Goal: Task Accomplishment & Management: Complete application form

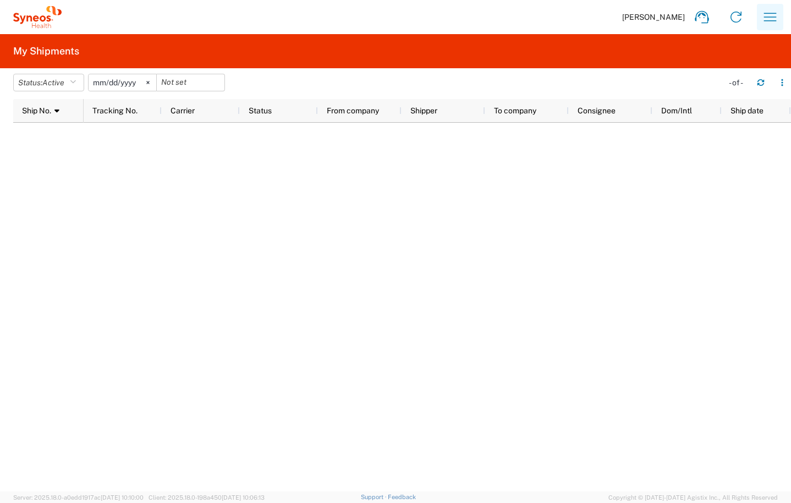
click at [765, 23] on icon "button" at bounding box center [771, 17] width 18 height 18
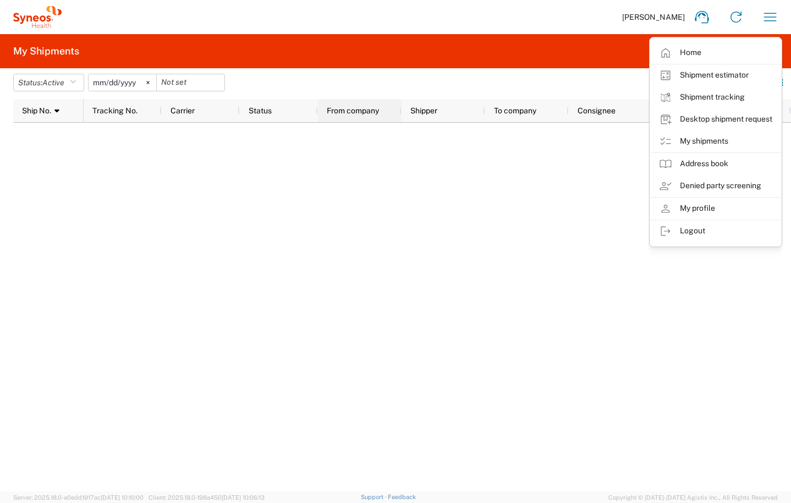
click at [399, 108] on div at bounding box center [401, 110] width 4 height 23
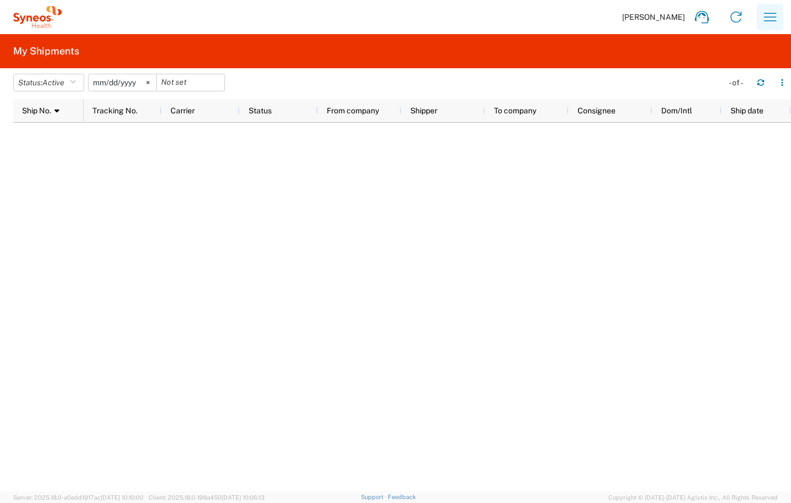
click at [782, 10] on button "button" at bounding box center [770, 17] width 26 height 26
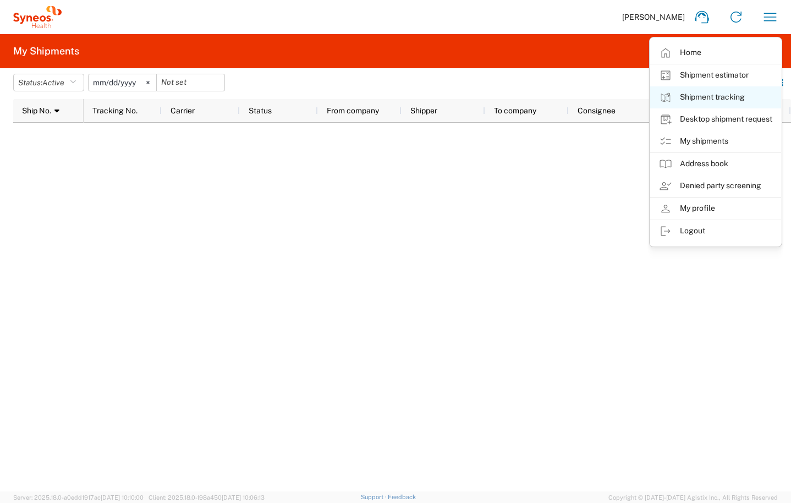
click at [673, 90] on link "Shipment tracking" at bounding box center [715, 97] width 131 height 22
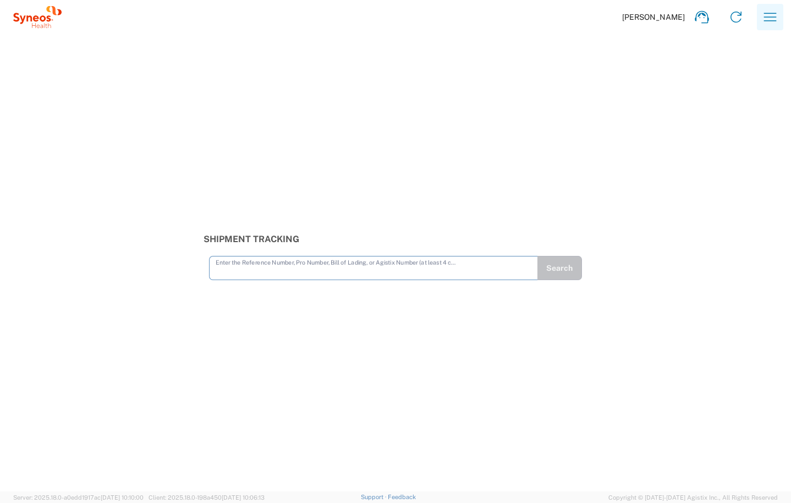
click at [770, 14] on icon "button" at bounding box center [771, 17] width 18 height 18
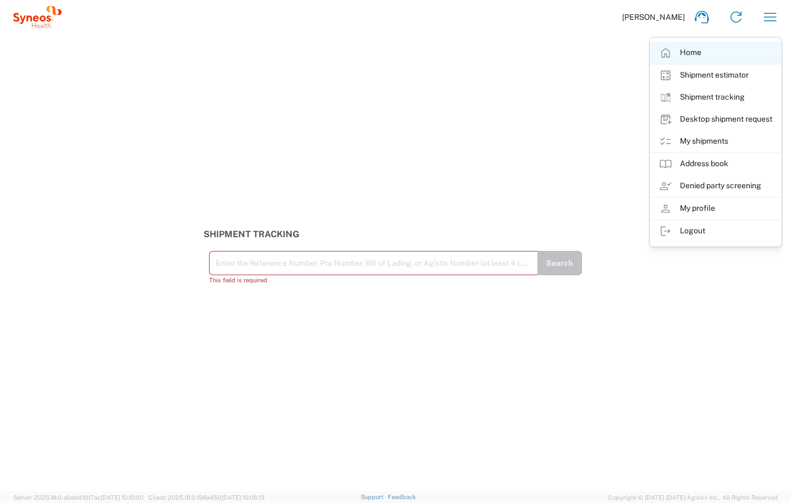
click at [678, 60] on link "Home" at bounding box center [715, 53] width 131 height 22
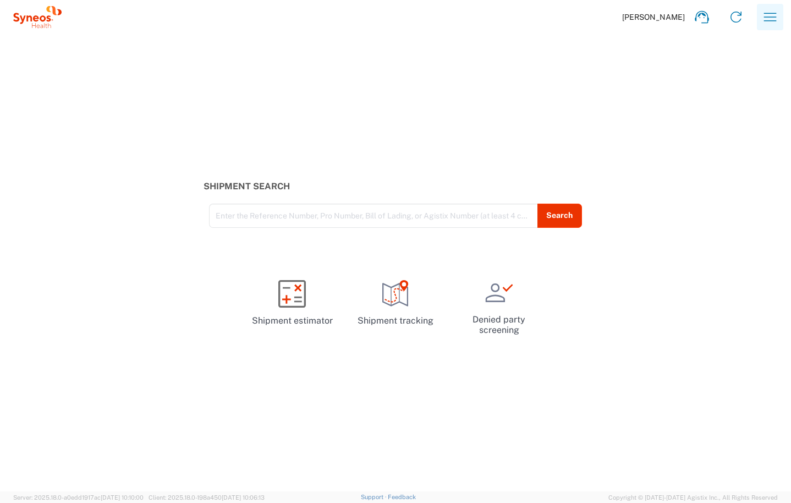
click at [766, 29] on button "button" at bounding box center [770, 17] width 26 height 26
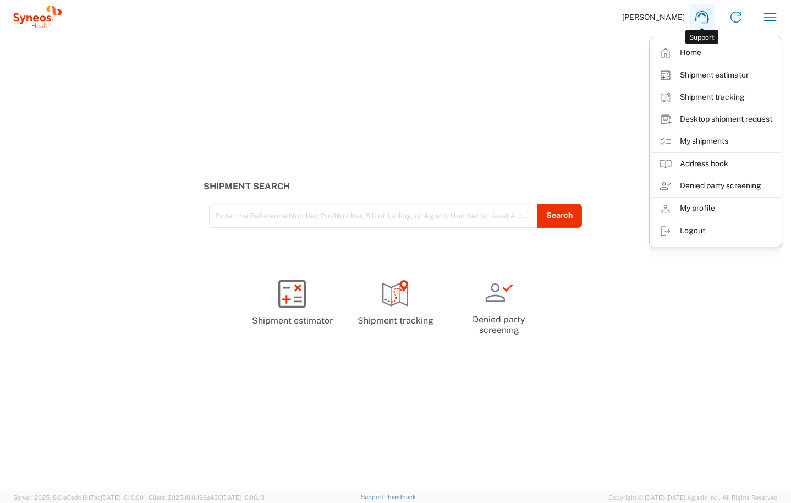
click at [709, 17] on icon at bounding box center [702, 17] width 18 height 18
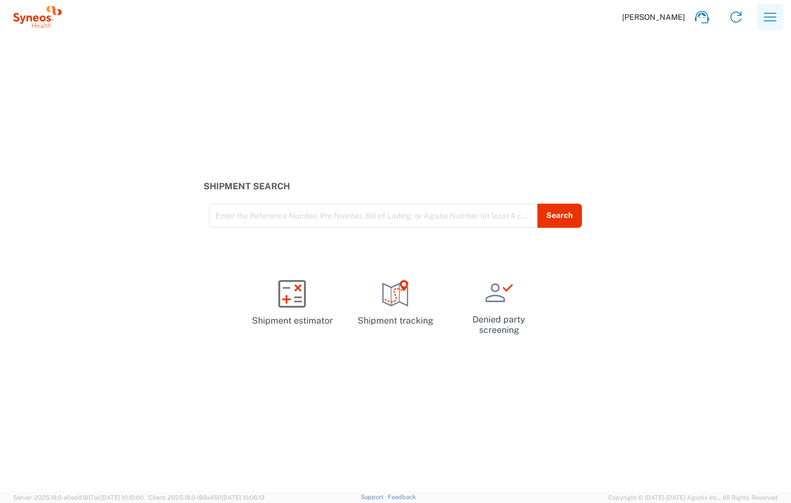
click at [767, 14] on icon "button" at bounding box center [771, 17] width 18 height 18
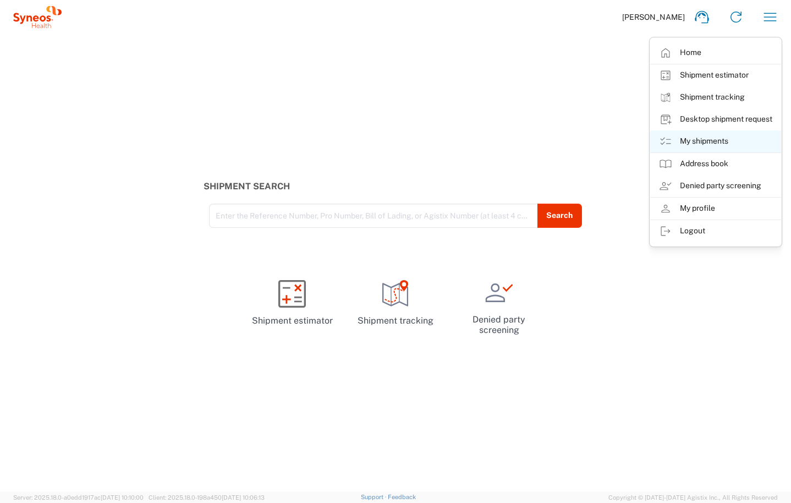
click at [693, 130] on link "My shipments" at bounding box center [715, 141] width 131 height 22
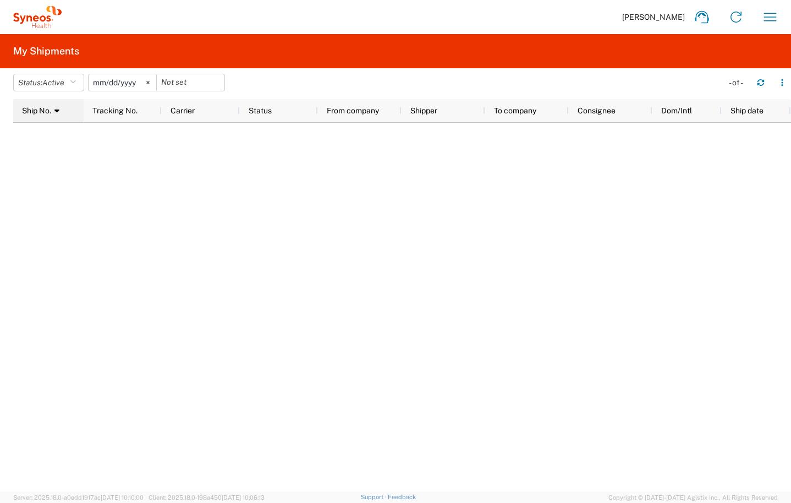
click at [52, 111] on span at bounding box center [55, 110] width 8 height 9
click at [52, 111] on div "Ship No." at bounding box center [50, 111] width 57 height 18
click at [151, 79] on svg-icon at bounding box center [148, 82] width 17 height 17
click at [56, 86] on span "Active" at bounding box center [53, 82] width 22 height 9
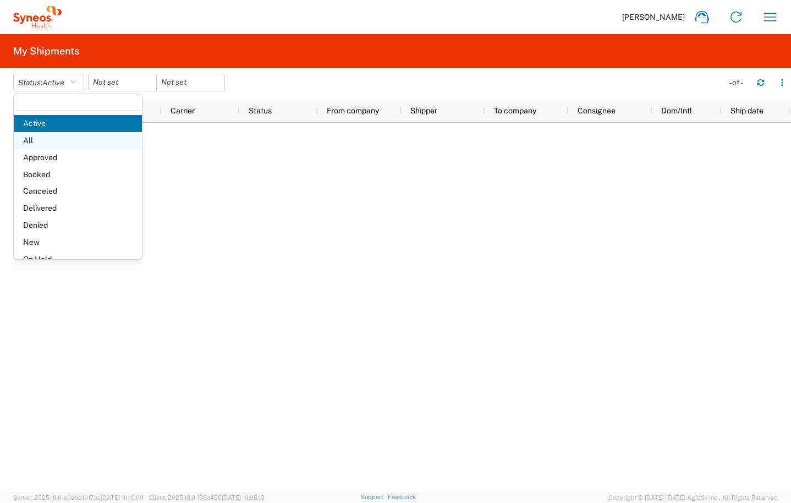
click at [48, 139] on span "All" at bounding box center [78, 140] width 128 height 17
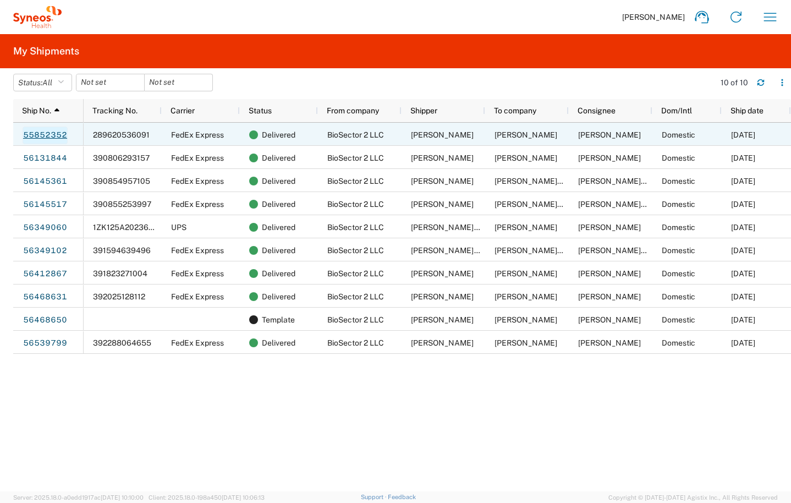
click at [51, 134] on link "55852352" at bounding box center [45, 136] width 45 height 18
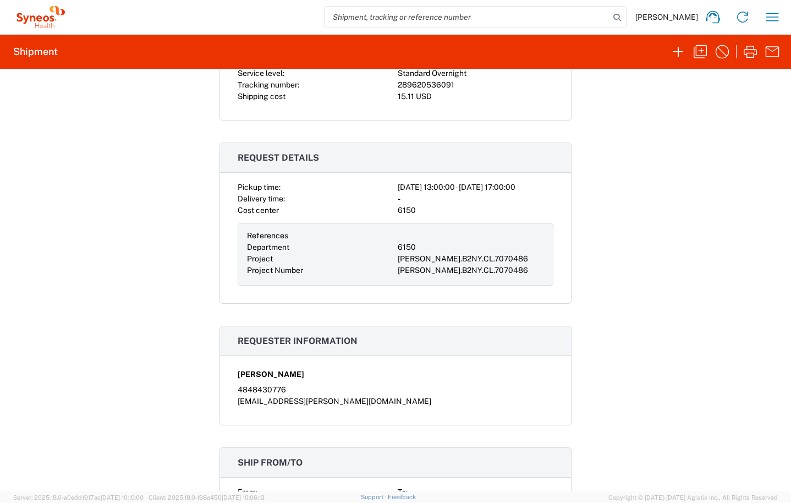
scroll to position [262, 0]
click at [440, 268] on div "PRUS.B2NY.CL.7070486" at bounding box center [471, 271] width 146 height 12
copy div "PRUS.B2NY.CL.7070486"
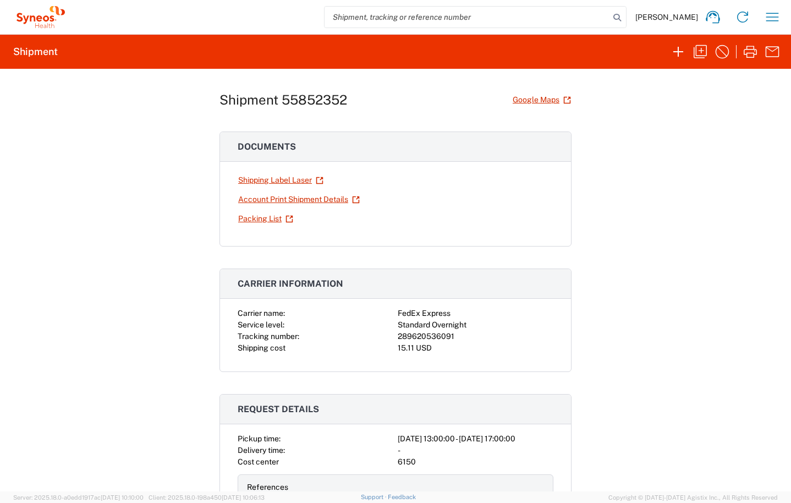
scroll to position [7, 0]
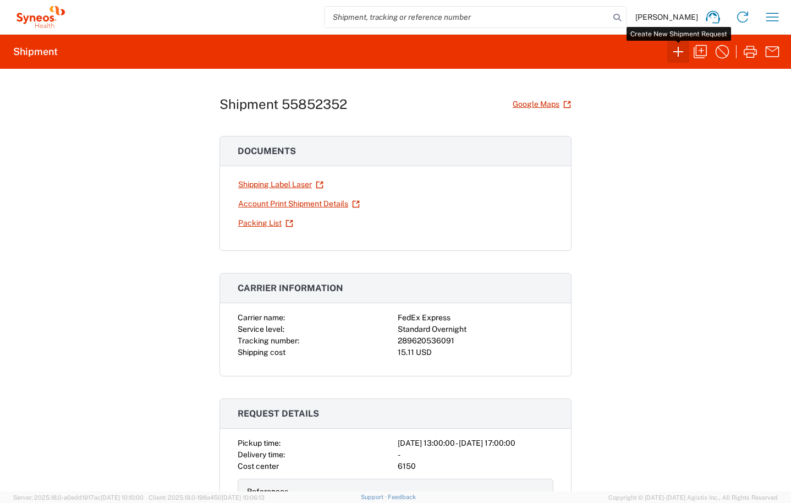
click at [677, 52] on icon "button" at bounding box center [679, 52] width 18 height 18
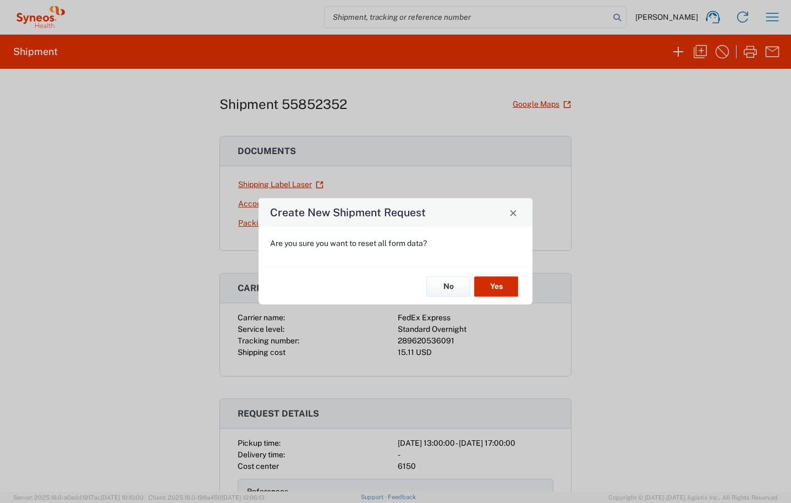
click at [500, 286] on button "Yes" at bounding box center [496, 286] width 44 height 20
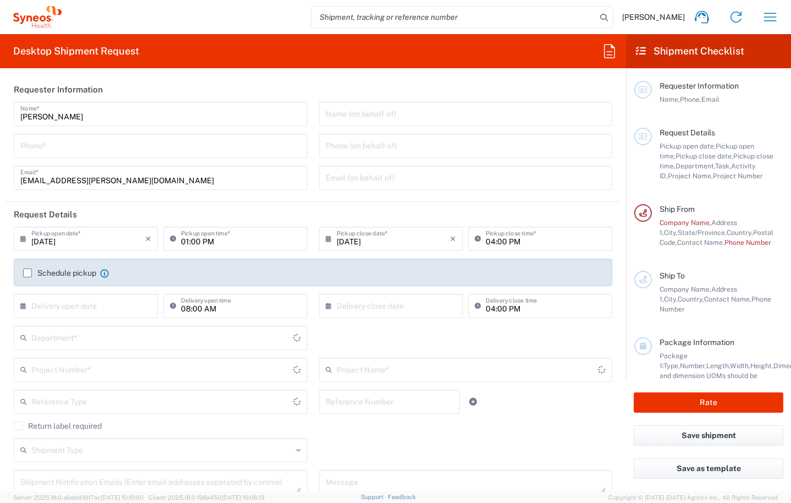
type input "New York"
type input "United States"
type input "6150"
type input "BioSector 2 LLC- New York US"
click at [85, 371] on input "text" at bounding box center [161, 368] width 261 height 19
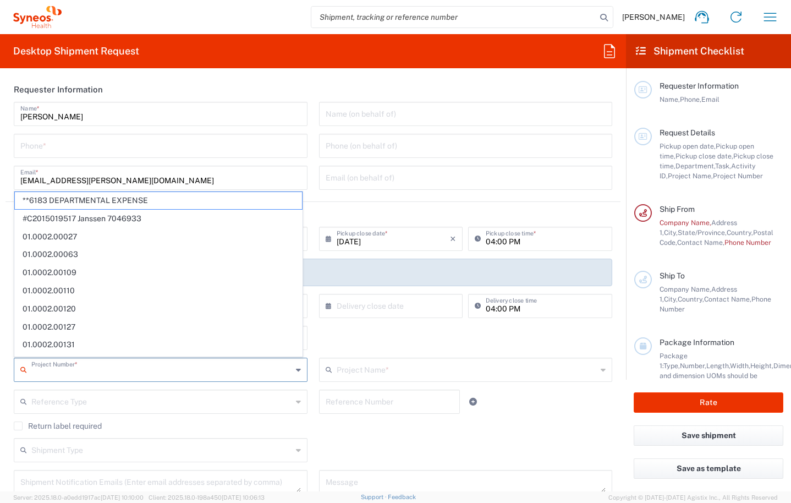
click at [605, 46] on icon at bounding box center [610, 51] width 18 height 18
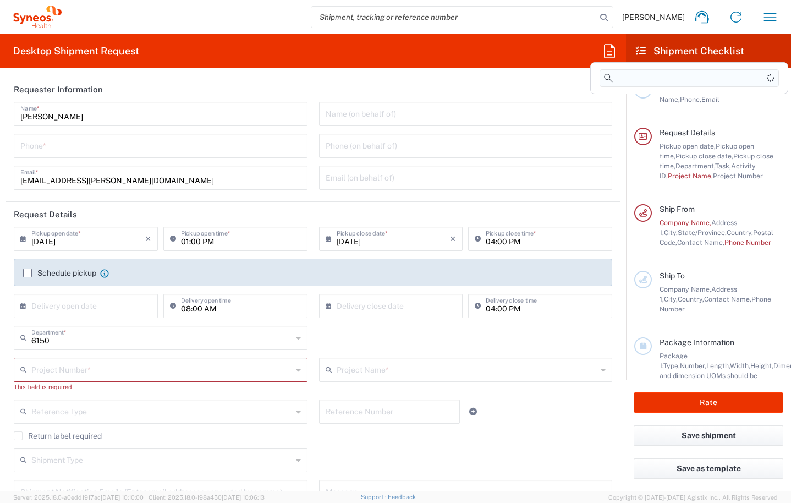
click at [629, 86] on input at bounding box center [689, 78] width 179 height 18
click at [626, 83] on input at bounding box center [689, 78] width 179 height 18
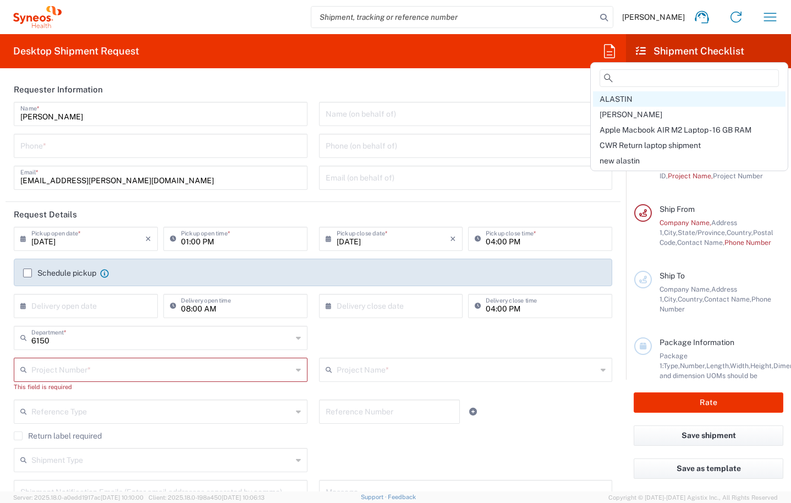
click at [612, 100] on span "ALASTIN" at bounding box center [616, 99] width 33 height 9
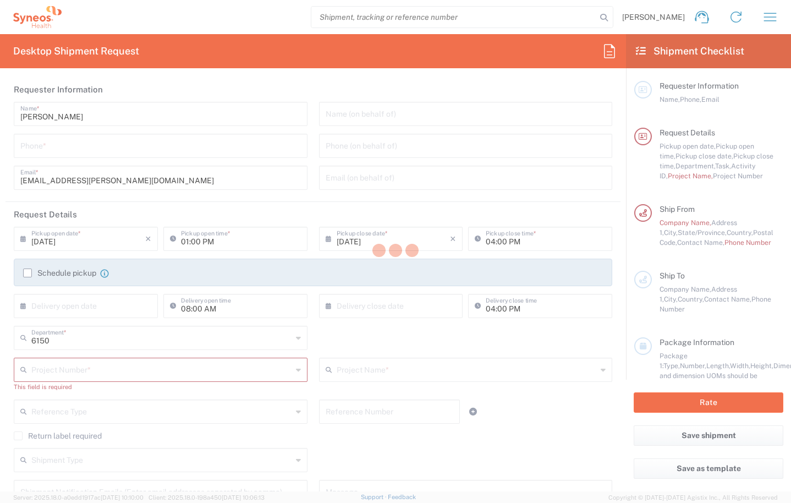
type input "4848430776"
type input "06:30 PM"
type input "05:00 PM"
type input "Project"
type input "PRUS.B2NY.CL.7070486"
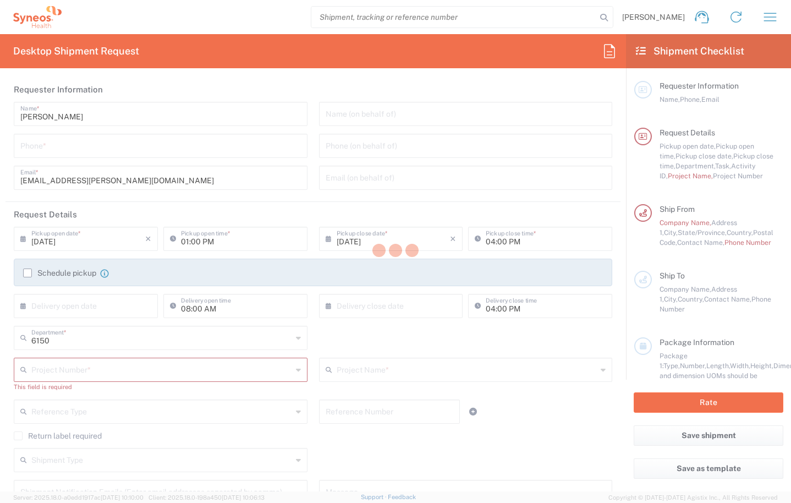
type textarea "grace.hennigan@syneoshealth.com"
type input "BioSector 2 LLC"
type input "4848430776"
type input "Business (General)"
type input "Adult Signature Required"
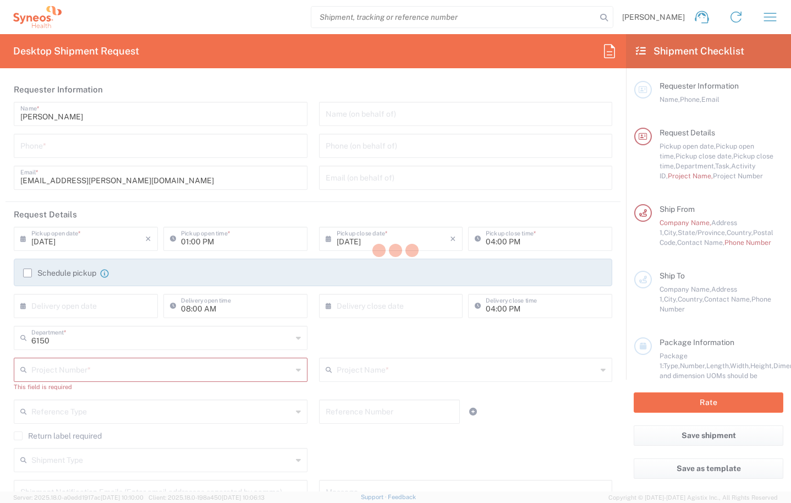
type input "BioSector 2 LLC- New York US"
type input "Sender/Shipper"
type input "Yes"
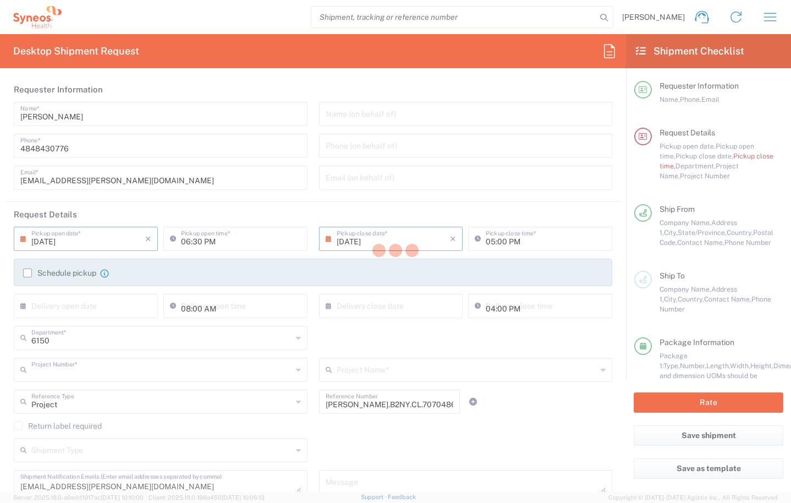
type input "PRUS.B2NY.CL.7070486"
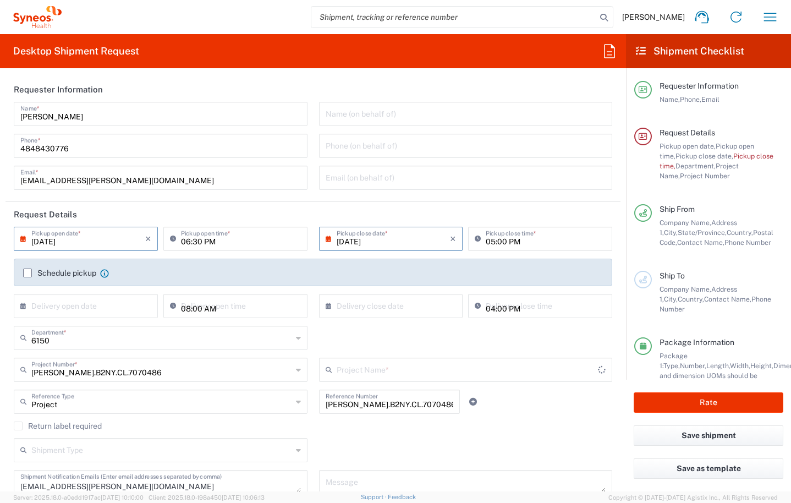
type input "Galderma.GALALA.25.7070486"
click at [108, 377] on input "text" at bounding box center [161, 368] width 261 height 19
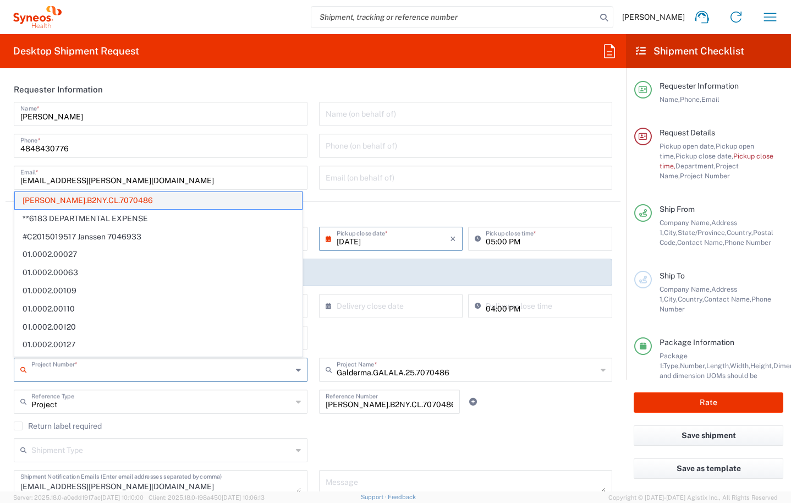
click at [118, 202] on span "PRUS.B2NY.CL.7070486" at bounding box center [158, 200] width 287 height 17
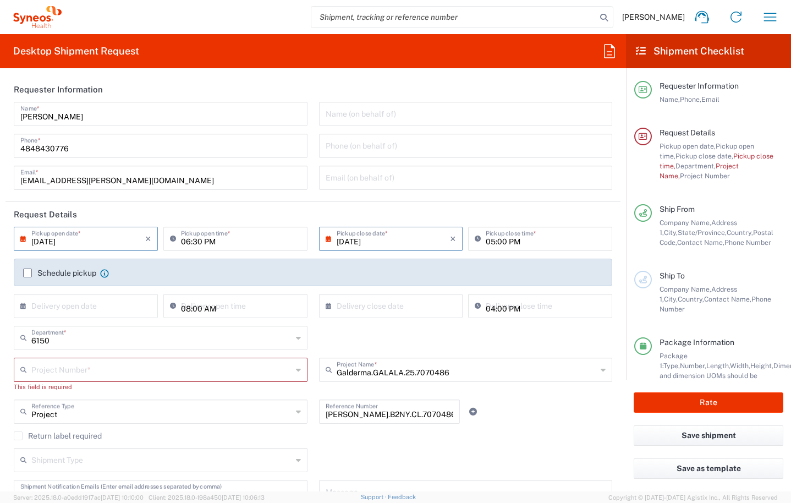
click at [85, 368] on input "text" at bounding box center [161, 368] width 261 height 19
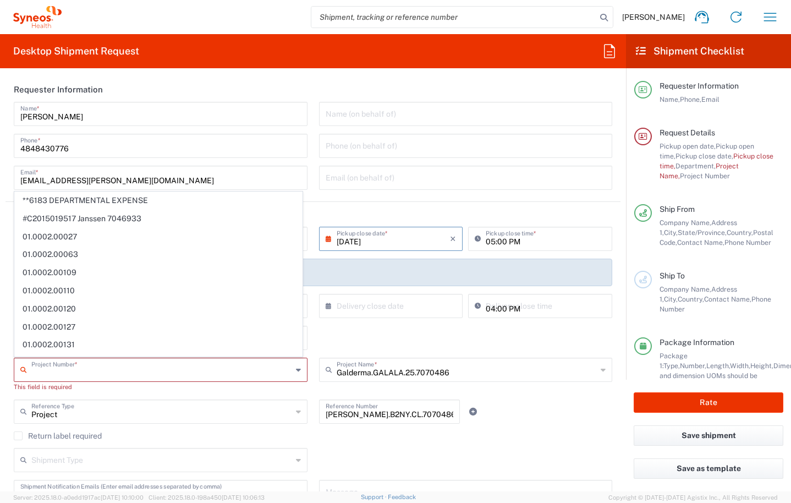
click at [394, 368] on input "Galderma.GALALA.25.7070486" at bounding box center [467, 368] width 261 height 19
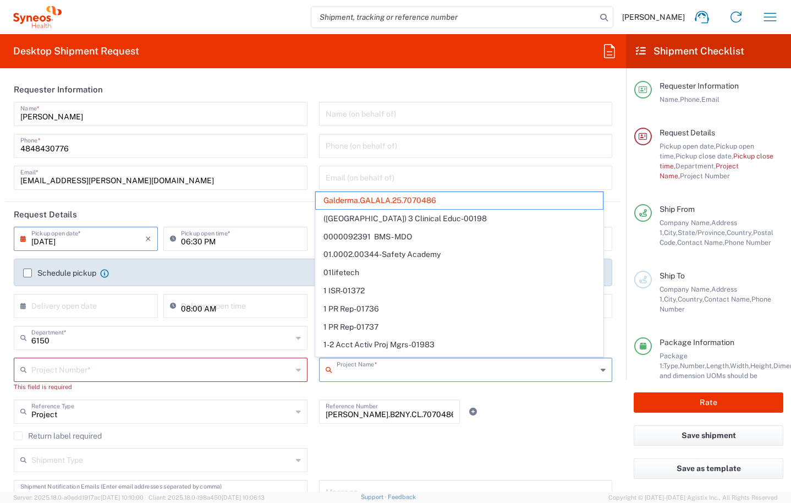
click at [119, 373] on input "text" at bounding box center [161, 368] width 261 height 19
type input "Galderma.GALALA.25.7070486"
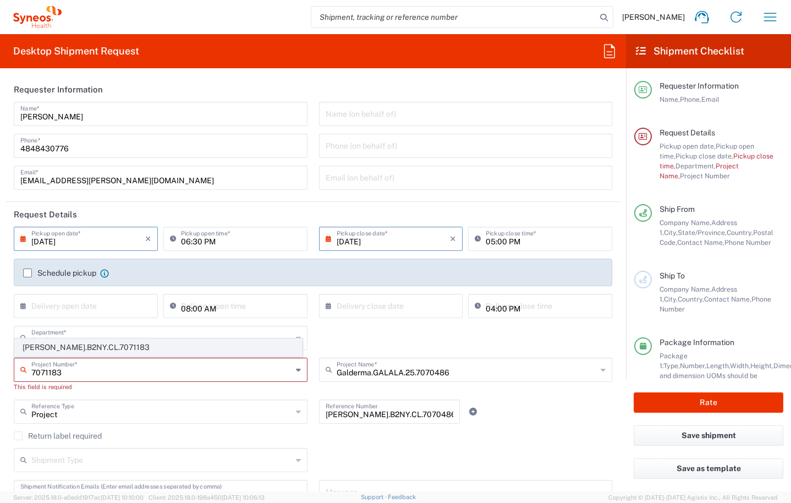
click at [84, 346] on span "PRUS.B2NY.CL.7071183" at bounding box center [158, 347] width 287 height 17
type input "PRUS.B2NY.CL.7071183"
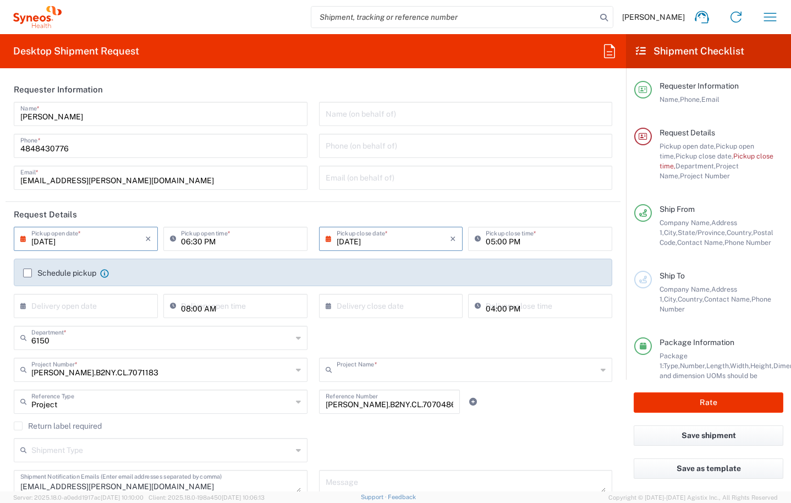
type input "Galderma.GALALA.25.7071183"
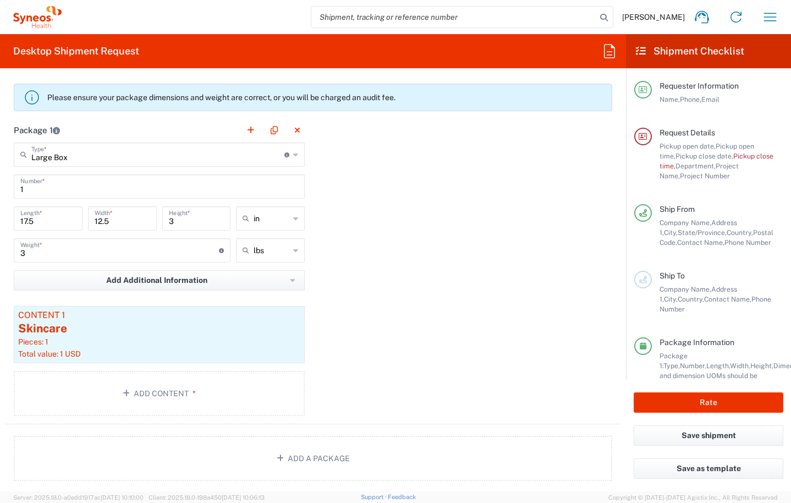
scroll to position [965, 0]
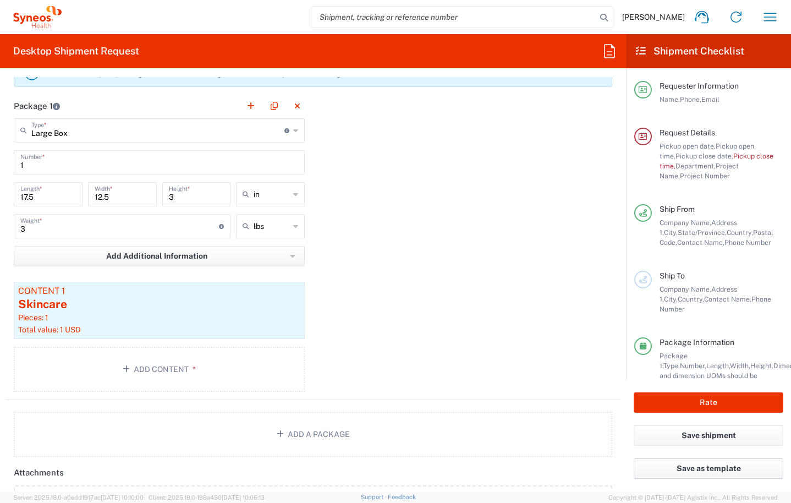
click at [693, 466] on button "Save as template" at bounding box center [709, 468] width 150 height 20
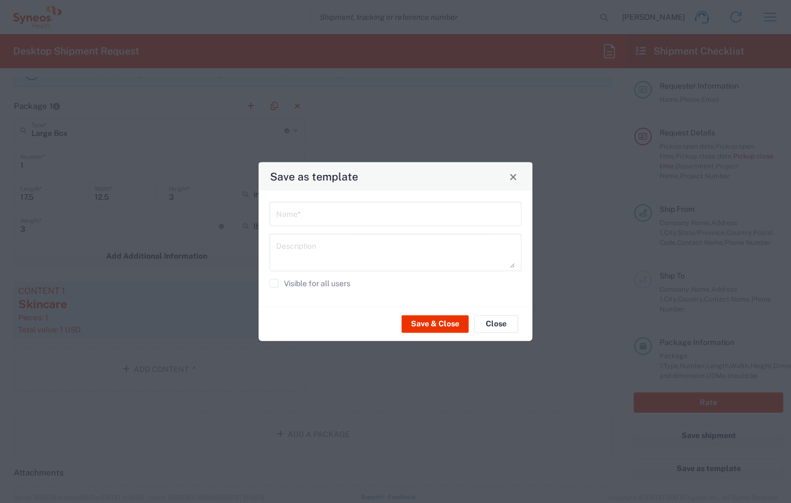
click at [354, 213] on input "text" at bounding box center [395, 213] width 239 height 19
type input "ALASTIN NEW CODE"
click at [421, 326] on button "Save & Close" at bounding box center [435, 324] width 67 height 18
